Goal: Task Accomplishment & Management: Use online tool/utility

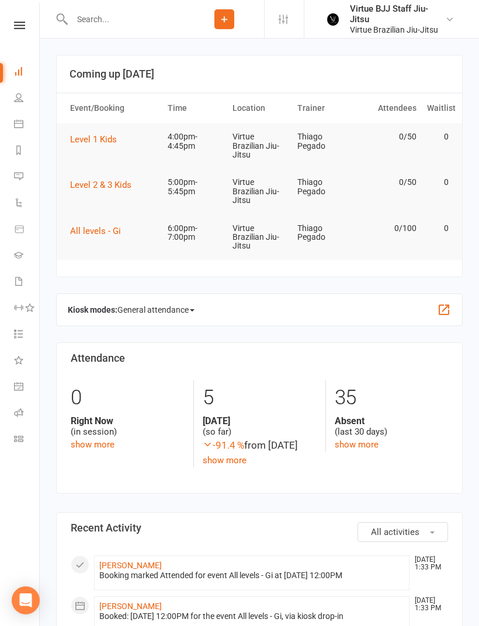
click at [18, 260] on link "Gradings" at bounding box center [27, 256] width 26 height 26
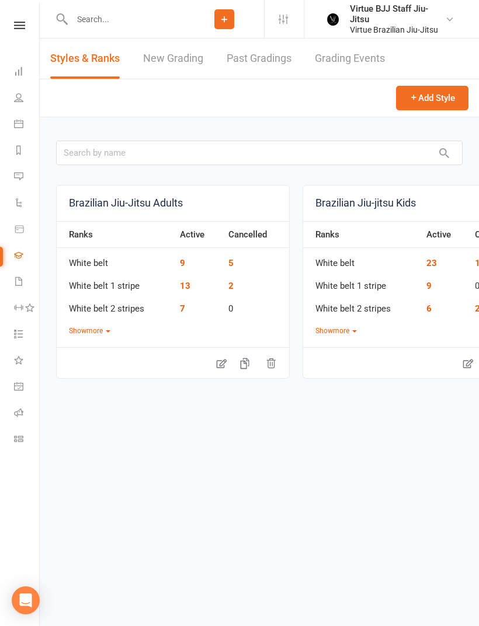
click at [174, 61] on link "New Grading" at bounding box center [173, 59] width 60 height 40
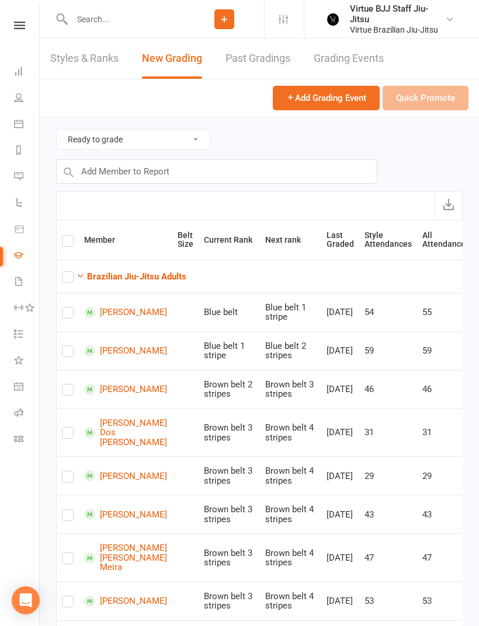
click at [169, 263] on td "Brazilian Jiu-Jitsu Adults" at bounding box center [266, 276] width 418 height 33
click at [167, 278] on strong "Brazilian Jiu-Jitsu Adults" at bounding box center [136, 276] width 99 height 11
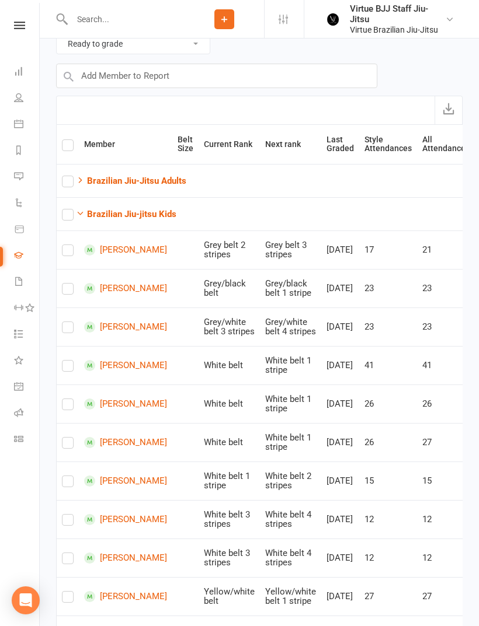
scroll to position [103, 0]
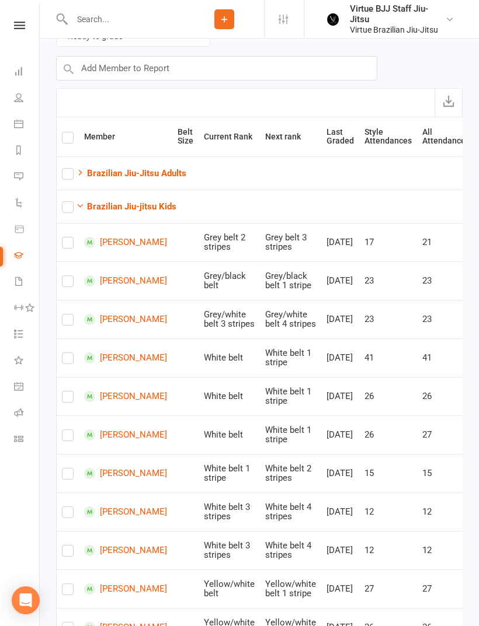
click at [21, 437] on icon at bounding box center [18, 438] width 9 height 9
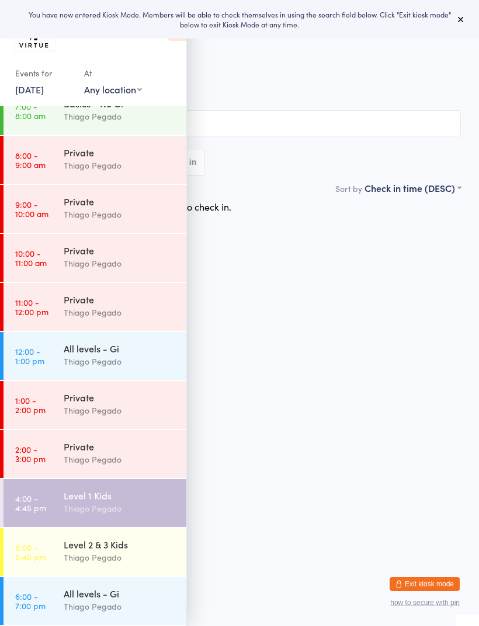
scroll to position [117, 0]
click at [124, 546] on div "Level 2 & 3 Kids" at bounding box center [120, 544] width 113 height 13
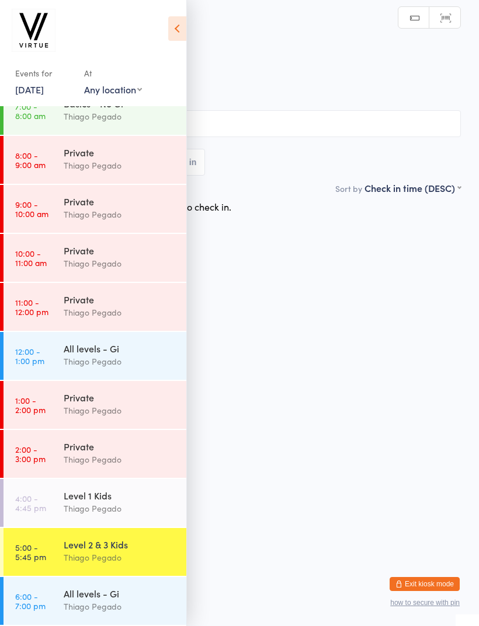
click at [175, 26] on icon at bounding box center [177, 28] width 18 height 25
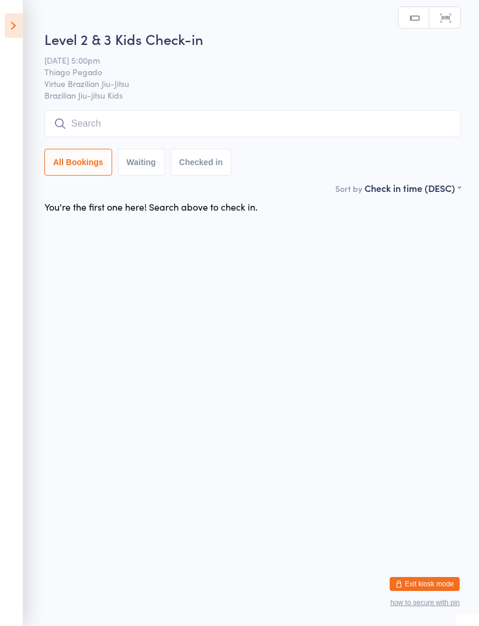
click at [293, 123] on input "search" at bounding box center [252, 123] width 416 height 27
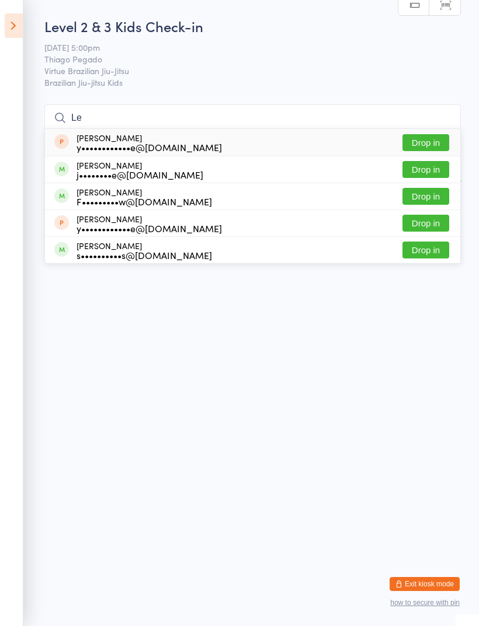
type input "L"
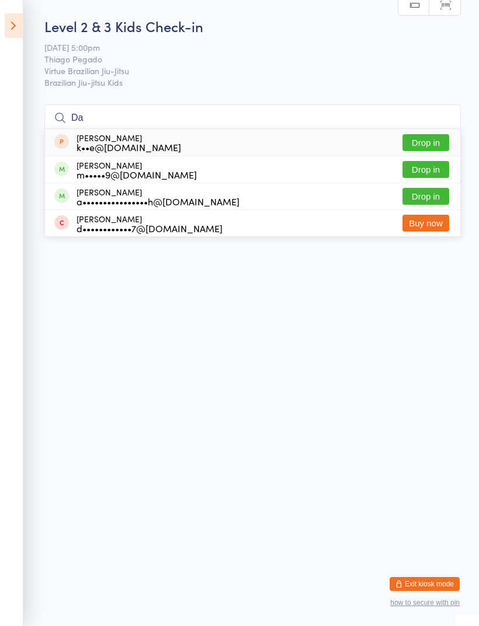
type input "Da"
click at [15, 25] on icon at bounding box center [14, 25] width 18 height 25
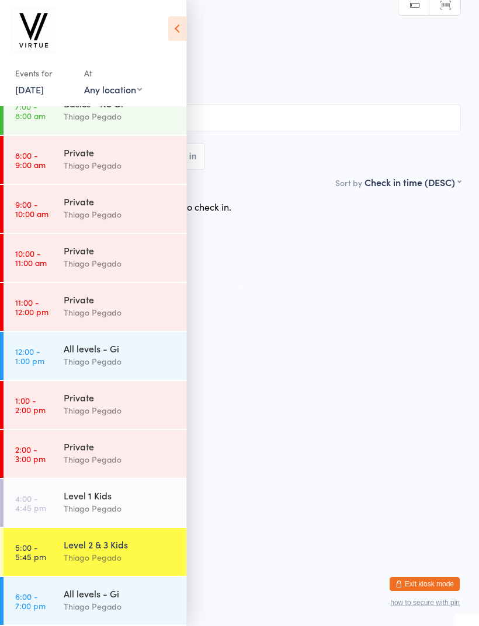
click at [80, 489] on div "Level 1 Kids Thiago Pegado" at bounding box center [125, 502] width 123 height 46
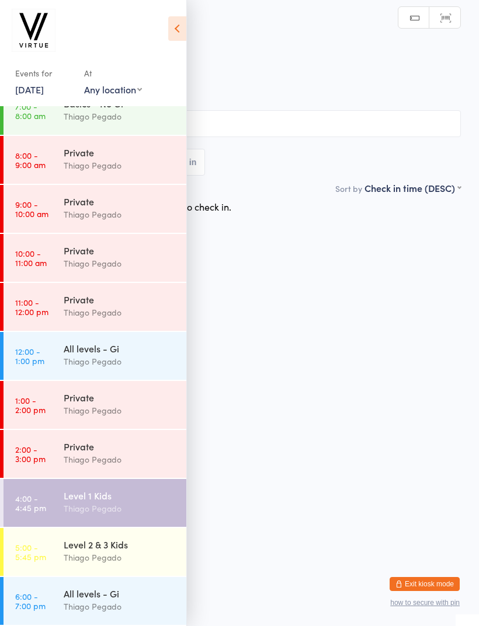
click at [179, 30] on icon at bounding box center [177, 28] width 18 height 25
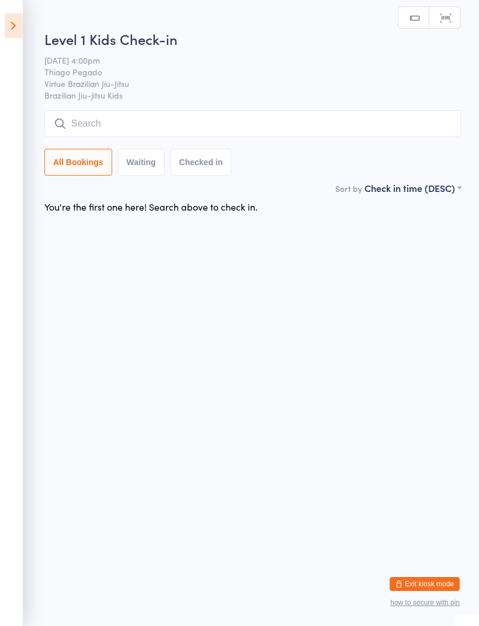
click at [130, 136] on input "search" at bounding box center [252, 123] width 416 height 27
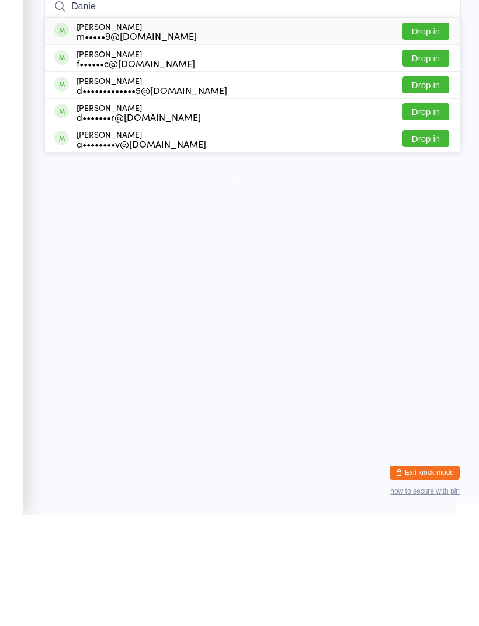
type input "Danie"
click at [431, 161] on button "Drop in" at bounding box center [425, 169] width 47 height 17
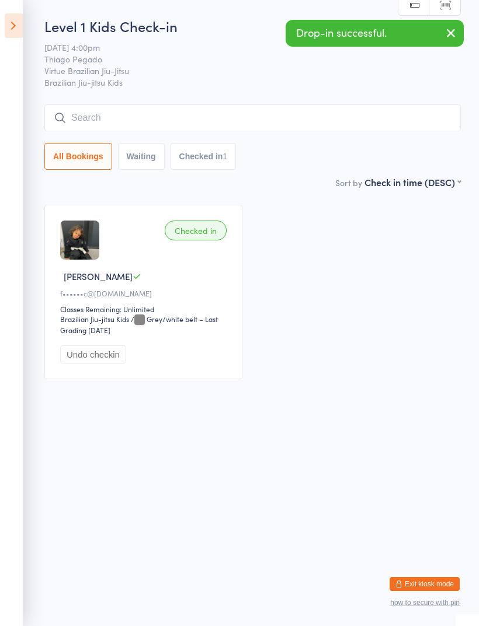
click at [370, 113] on input "search" at bounding box center [252, 118] width 416 height 27
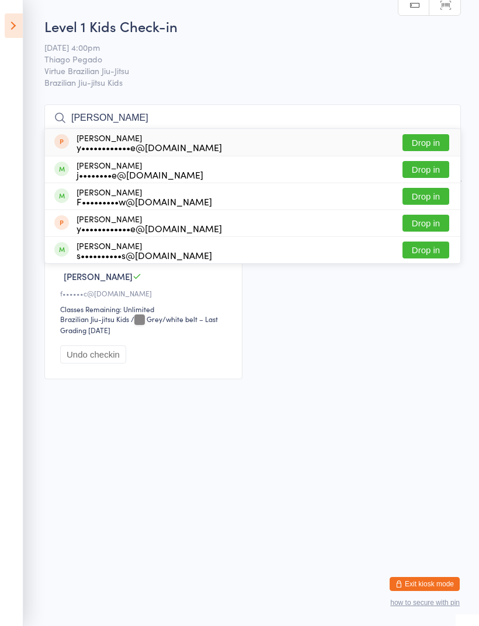
type input "Leo"
click at [16, 35] on icon at bounding box center [14, 25] width 18 height 25
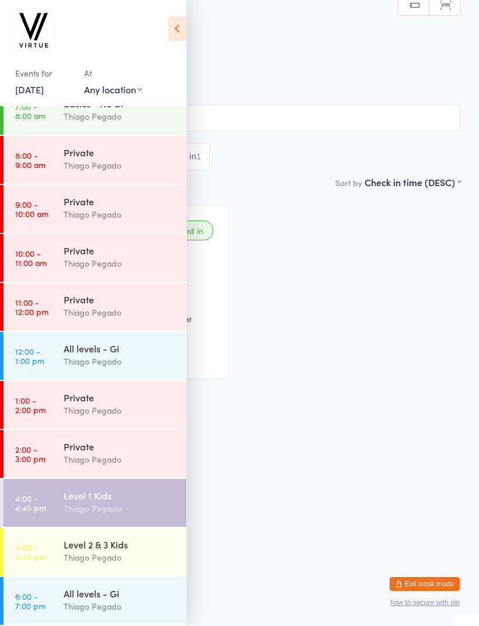
click at [423, 579] on button "Exit kiosk mode" at bounding box center [424, 584] width 70 height 14
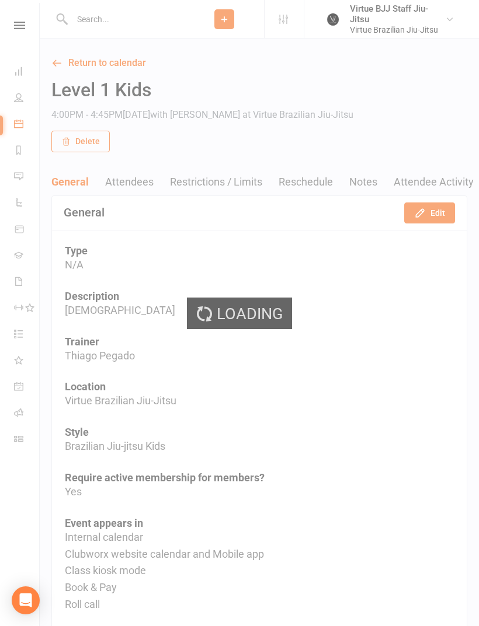
click at [92, 24] on div "Loading" at bounding box center [239, 313] width 479 height 626
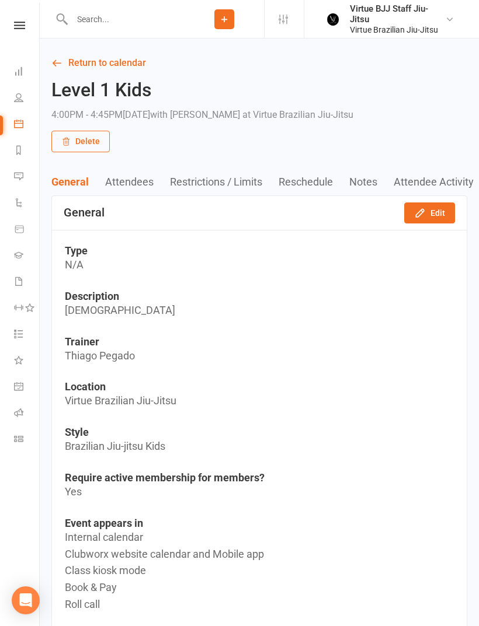
click at [100, 25] on input "text" at bounding box center [126, 19] width 116 height 16
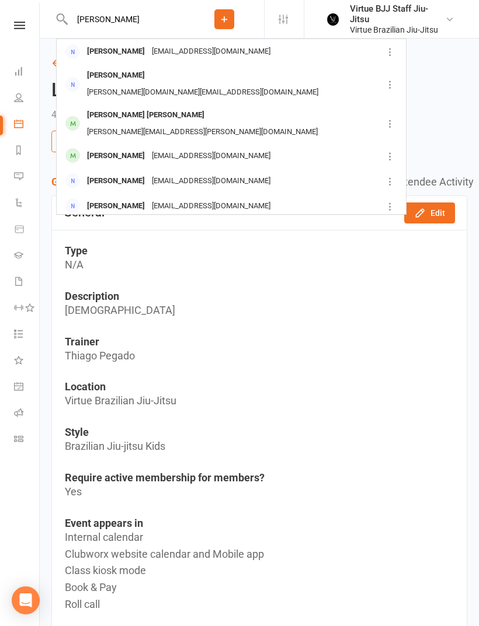
type input "[PERSON_NAME]"
click at [95, 148] on div "[PERSON_NAME]" at bounding box center [115, 156] width 65 height 17
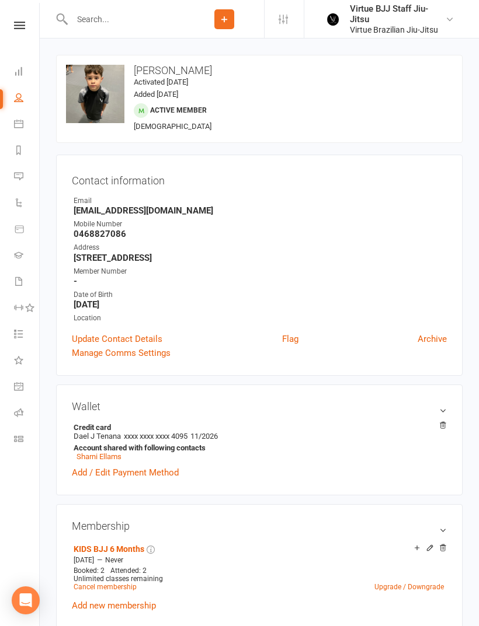
click at [16, 440] on icon at bounding box center [18, 438] width 9 height 9
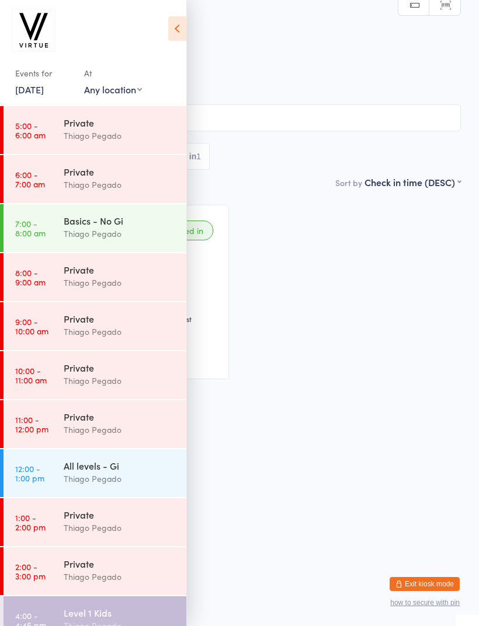
click at [74, 604] on div "Level 1 Kids Thiago Pegado" at bounding box center [125, 620] width 123 height 46
click at [177, 27] on icon at bounding box center [177, 28] width 18 height 25
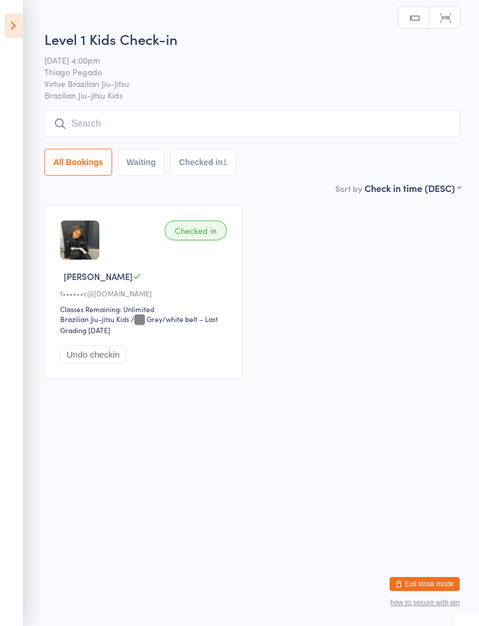
click at [119, 129] on input "search" at bounding box center [252, 123] width 416 height 27
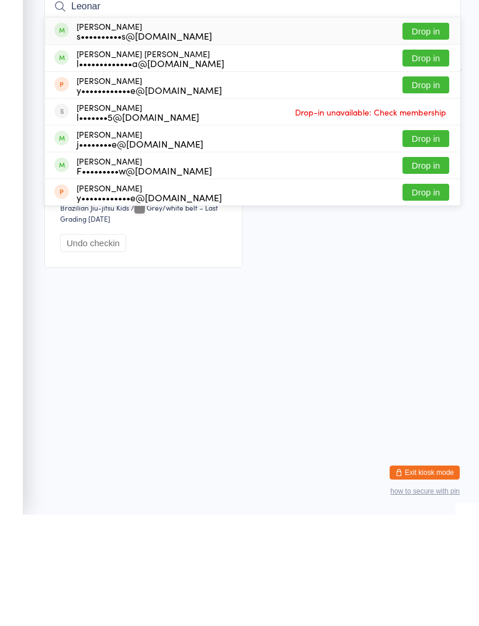
type input "Leonar"
click at [423, 134] on button "Drop in" at bounding box center [425, 142] width 47 height 17
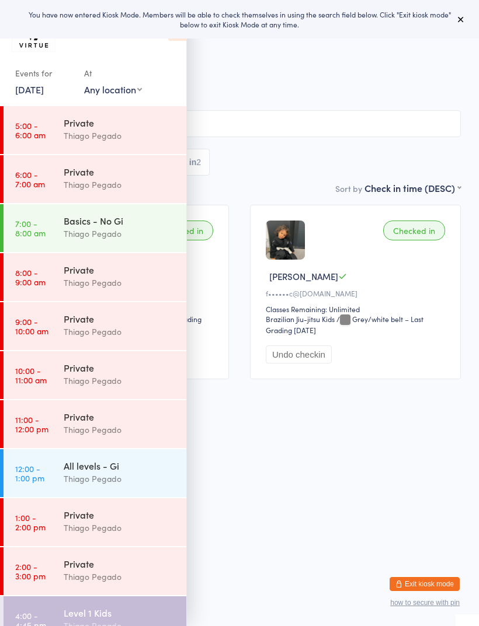
click at [177, 40] on icon at bounding box center [177, 28] width 18 height 25
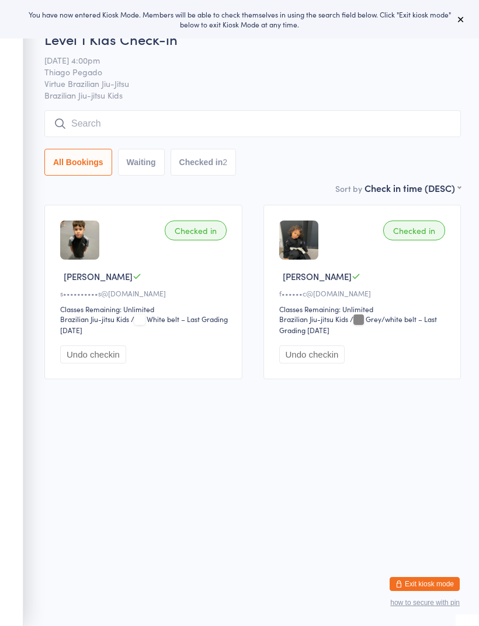
click at [408, 578] on button "Exit kiosk mode" at bounding box center [424, 584] width 70 height 14
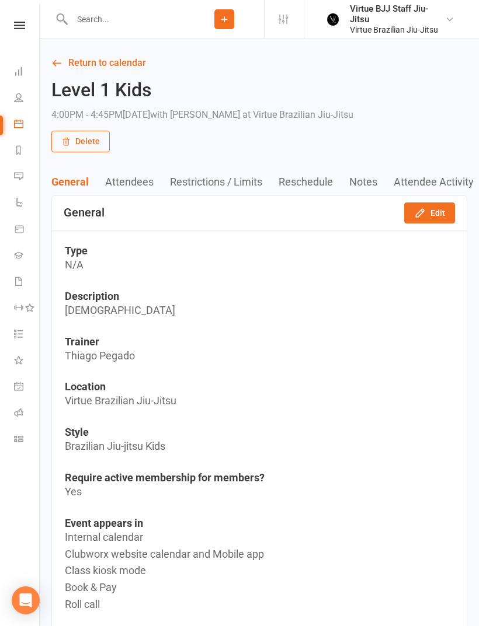
click at [24, 265] on link "Gradings" at bounding box center [27, 256] width 26 height 26
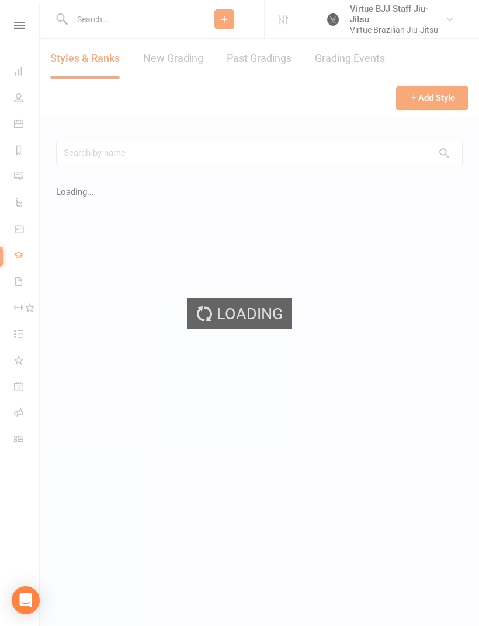
click at [160, 61] on link "New Grading" at bounding box center [173, 59] width 60 height 40
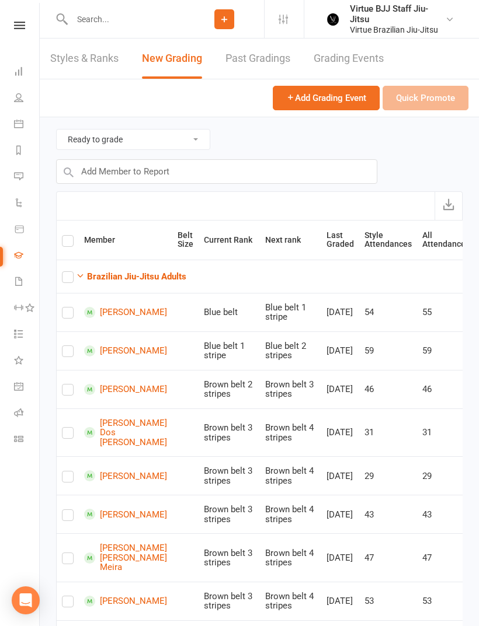
click at [130, 274] on strong "Brazilian Jiu-Jitsu Adults" at bounding box center [136, 276] width 99 height 11
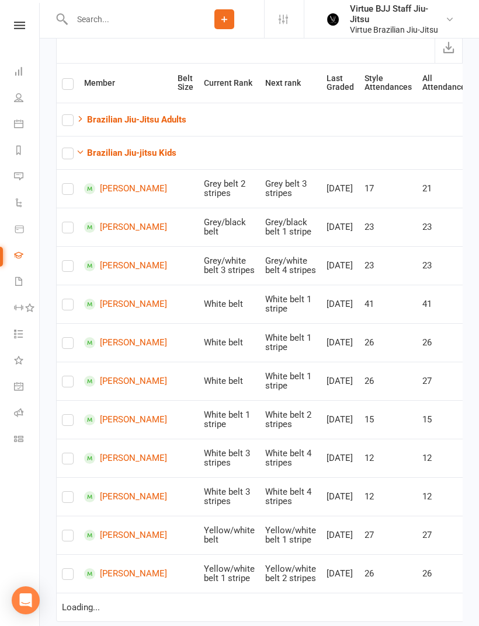
scroll to position [151, 0]
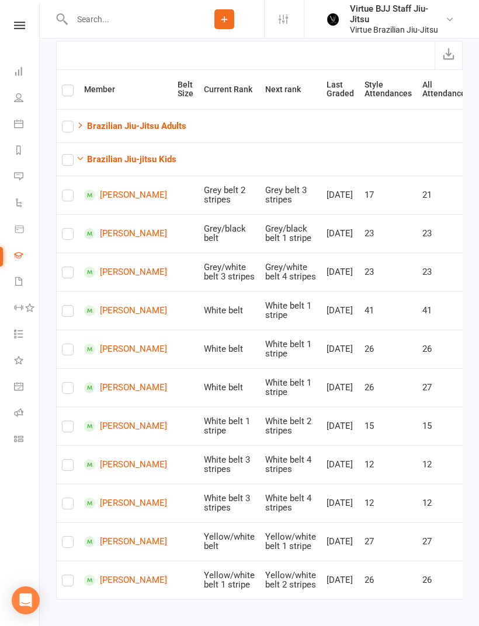
click at [116, 427] on link "Maximus Dos santos" at bounding box center [125, 426] width 83 height 11
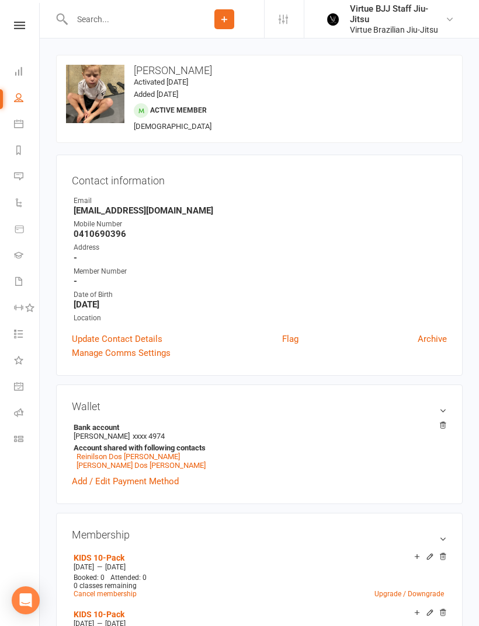
click at [21, 438] on icon at bounding box center [18, 438] width 9 height 9
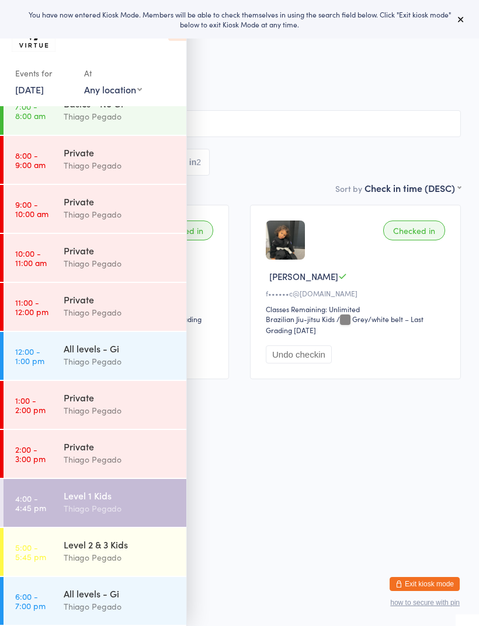
click at [78, 501] on div "Level 1 Kids" at bounding box center [120, 495] width 113 height 13
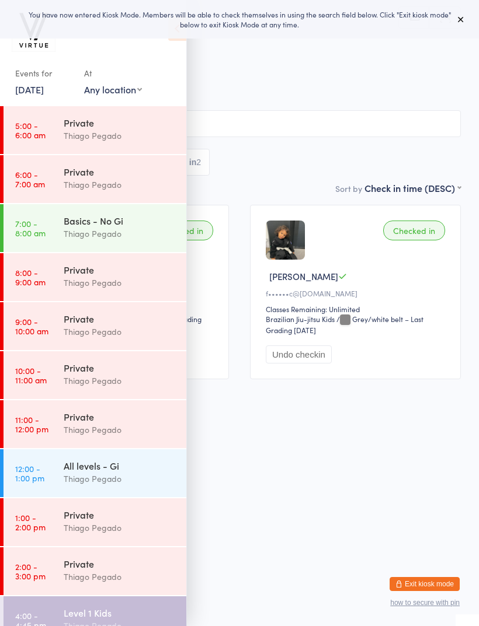
click at [176, 47] on div "Events for 15 Aug, 2025 15 Aug, 2025 August 2025 Sun Mon Tue Wed Thu Fri Sat 31…" at bounding box center [93, 55] width 186 height 110
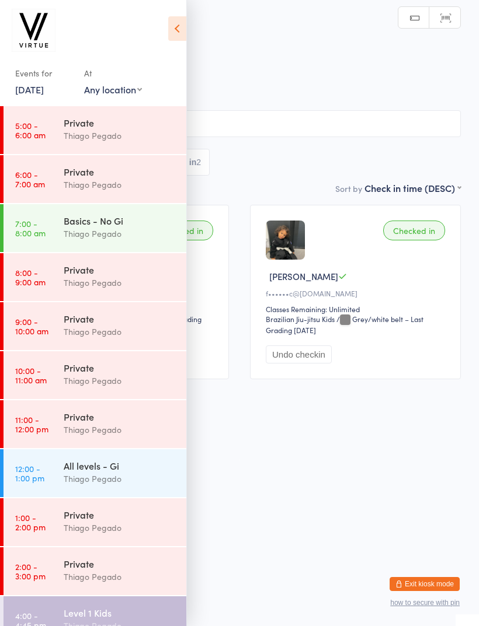
click at [181, 33] on icon at bounding box center [177, 28] width 18 height 25
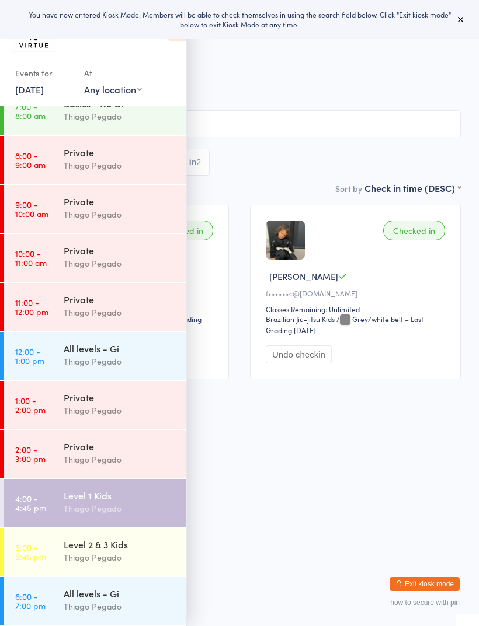
scroll to position [117, 0]
click at [69, 505] on div "Thiago Pegado" at bounding box center [120, 508] width 113 height 13
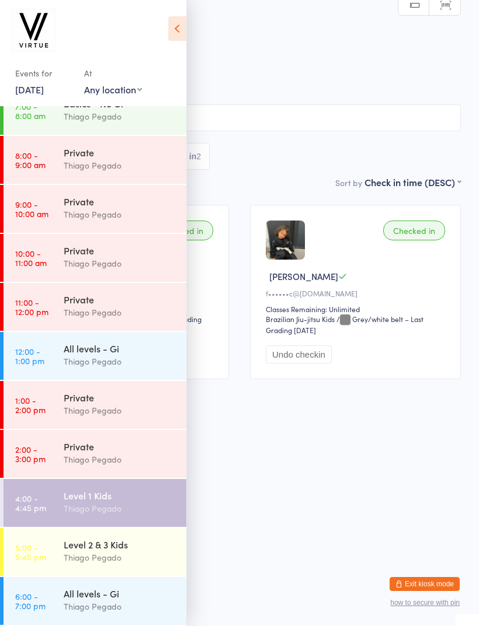
click at [80, 507] on div "Thiago Pegado" at bounding box center [120, 508] width 113 height 13
click at [177, 30] on icon at bounding box center [177, 28] width 18 height 25
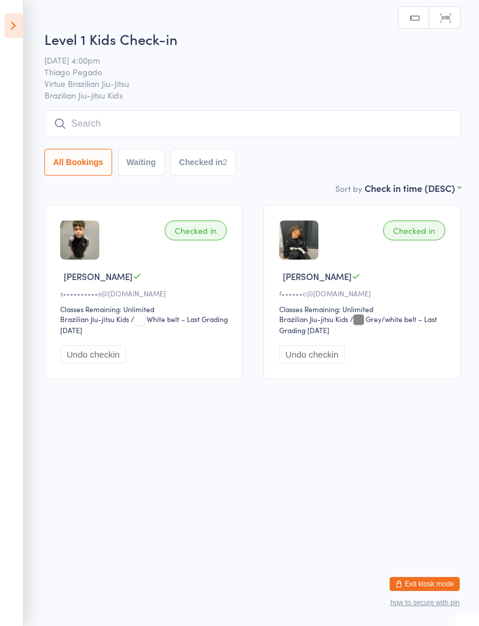
click at [96, 130] on input "search" at bounding box center [252, 123] width 416 height 27
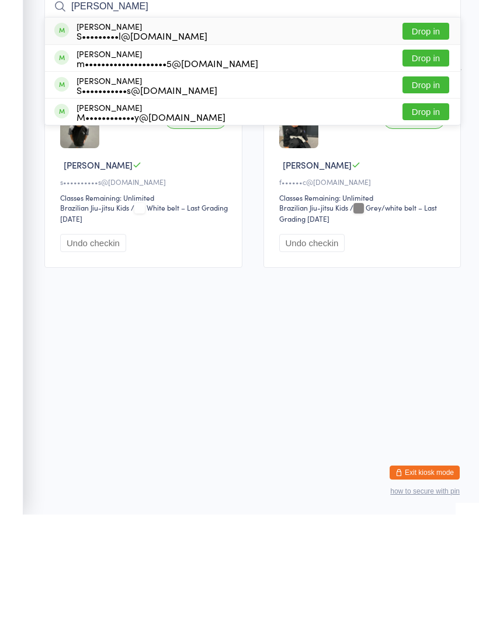
type input "[PERSON_NAME]"
click at [427, 134] on button "Drop in" at bounding box center [425, 142] width 47 height 17
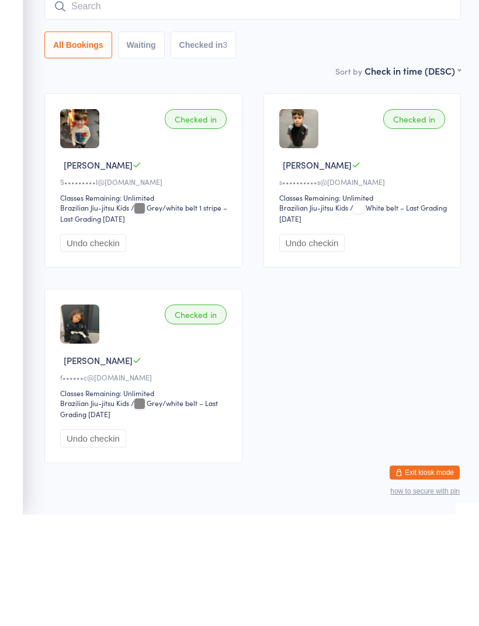
click at [83, 105] on input "search" at bounding box center [252, 118] width 416 height 27
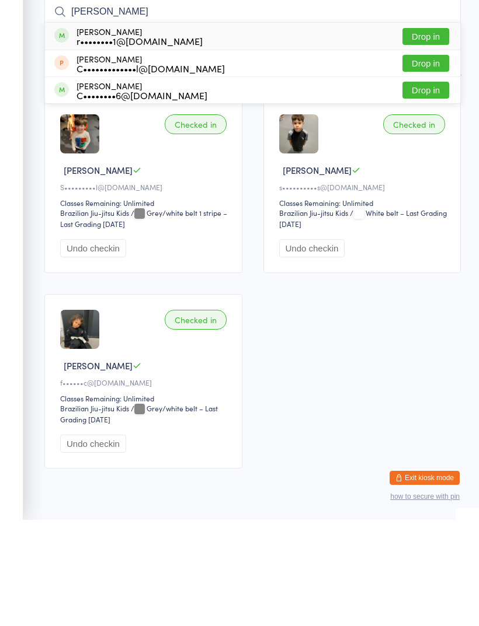
type input "[PERSON_NAME]"
click at [422, 134] on button "Drop in" at bounding box center [425, 142] width 47 height 17
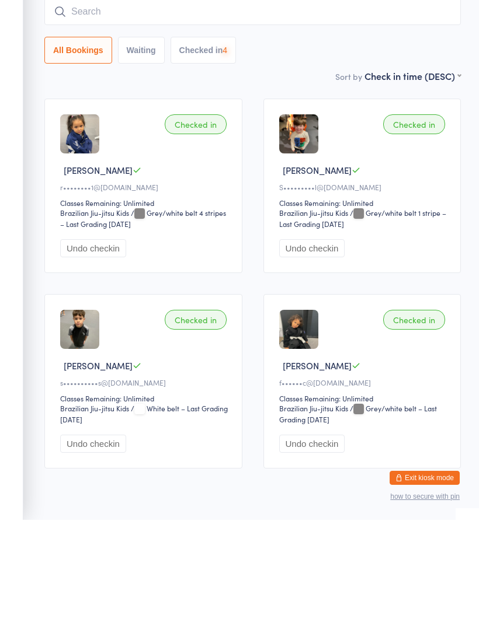
click at [99, 105] on input "search" at bounding box center [252, 118] width 416 height 27
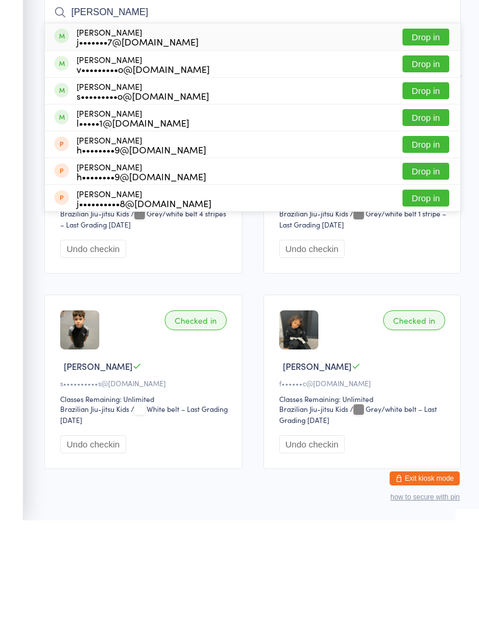
type input "[PERSON_NAME]"
click at [426, 134] on button "Drop in" at bounding box center [425, 142] width 47 height 17
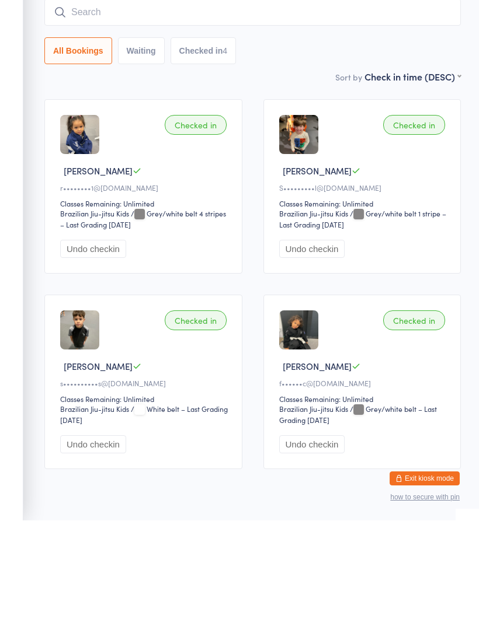
scroll to position [49, 0]
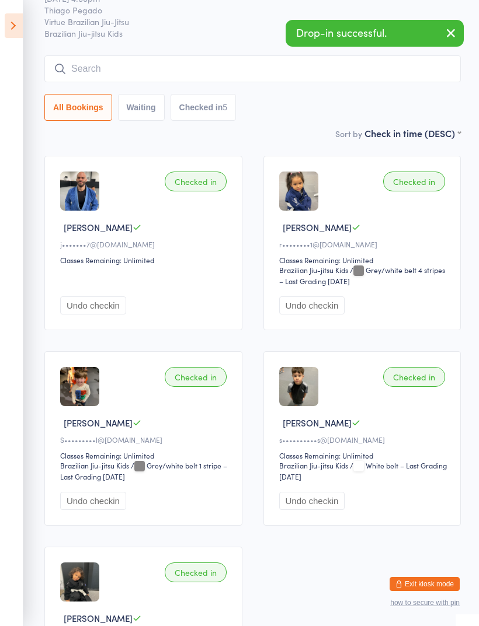
click at [107, 315] on button "Undo checkin" at bounding box center [93, 306] width 66 height 18
click at [263, 74] on input "search" at bounding box center [252, 68] width 416 height 27
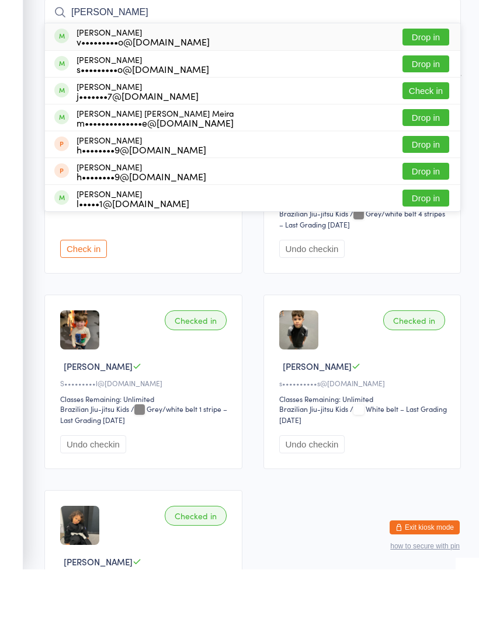
click at [250, 315] on div "Waiting to check in Joao T j•••••••7@[DOMAIN_NAME] Classes Remaining: Unlimited…" at bounding box center [252, 438] width 437 height 587
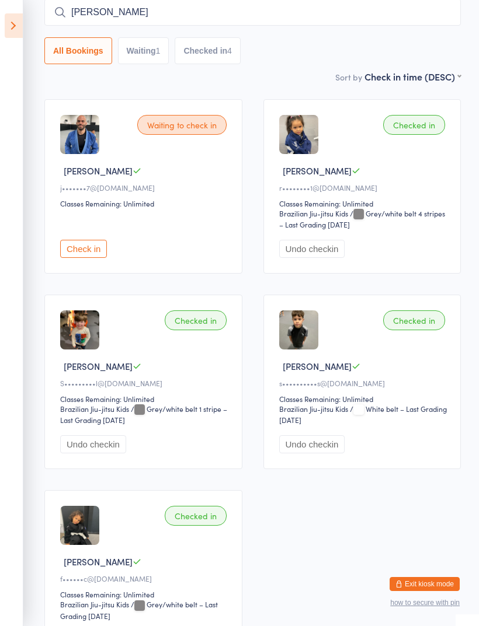
click at [283, 17] on input "[PERSON_NAME]" at bounding box center [252, 12] width 416 height 27
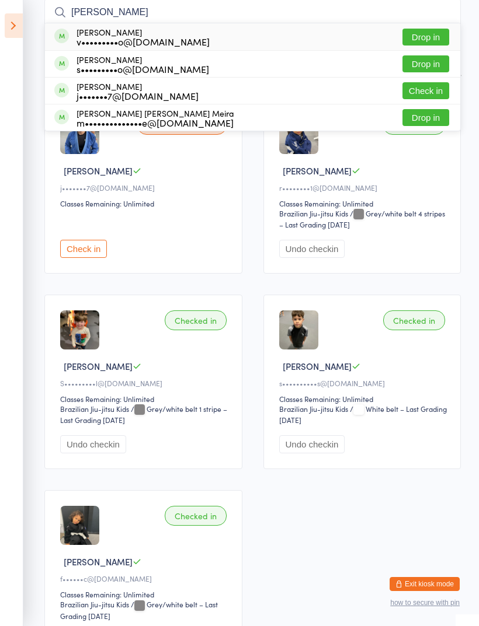
type input "[PERSON_NAME]"
click at [427, 41] on button "Drop in" at bounding box center [425, 37] width 47 height 17
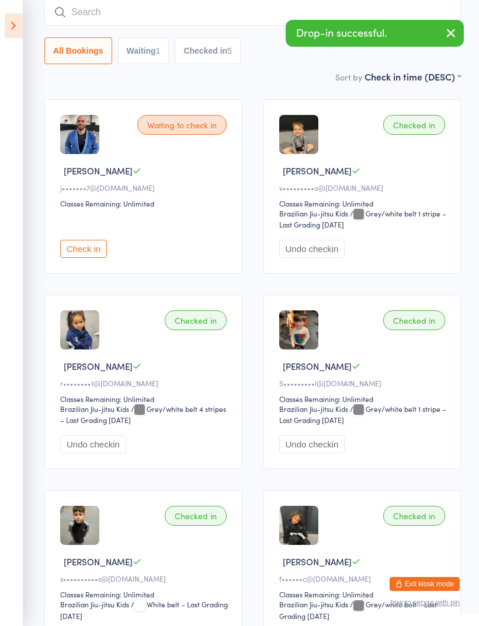
click at [90, 20] on input "search" at bounding box center [252, 12] width 416 height 27
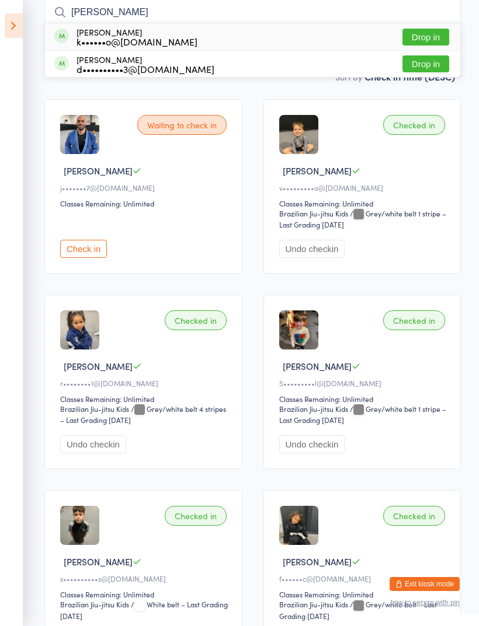
type input "[PERSON_NAME]"
click at [413, 65] on button "Drop in" at bounding box center [425, 63] width 47 height 17
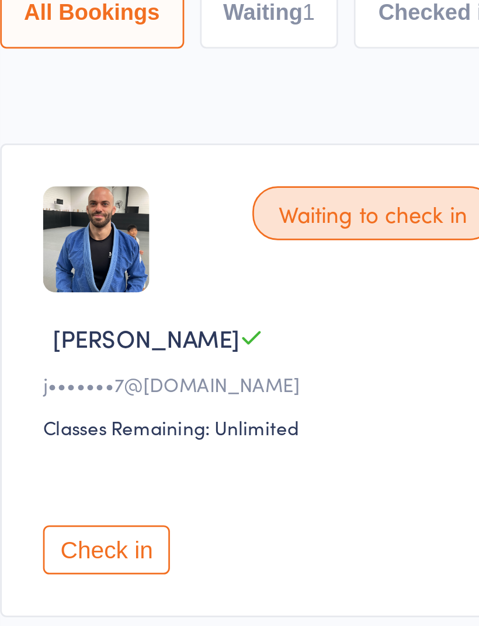
scroll to position [0, 0]
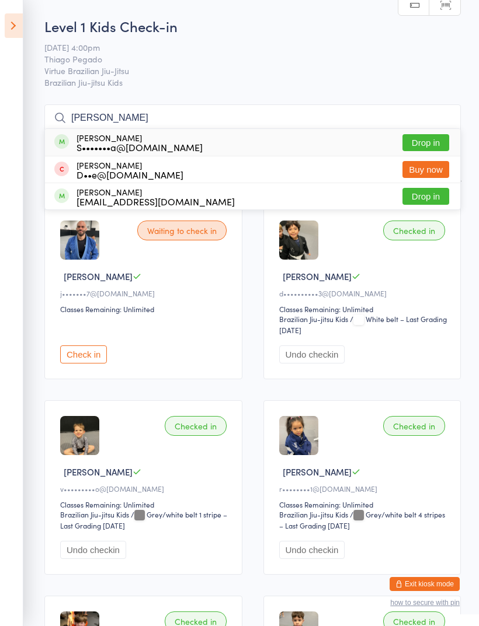
type input "[PERSON_NAME]"
click at [431, 203] on button "Drop in" at bounding box center [425, 196] width 47 height 17
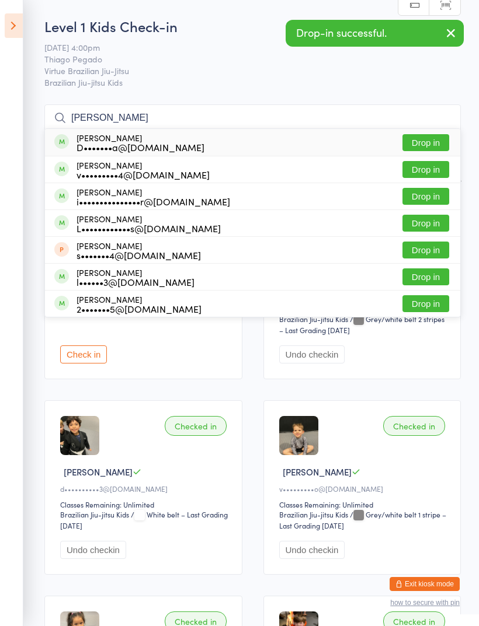
type input "[PERSON_NAME]"
click at [434, 203] on button "Drop in" at bounding box center [425, 196] width 47 height 17
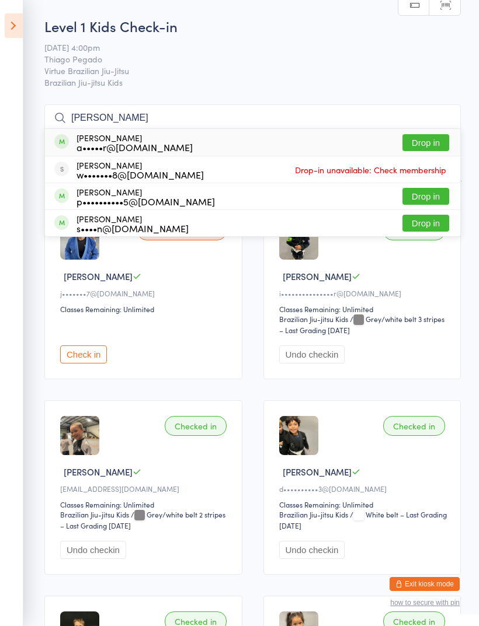
type input "[PERSON_NAME]"
click at [426, 227] on button "Drop in" at bounding box center [425, 223] width 47 height 17
